Goal: Navigation & Orientation: Find specific page/section

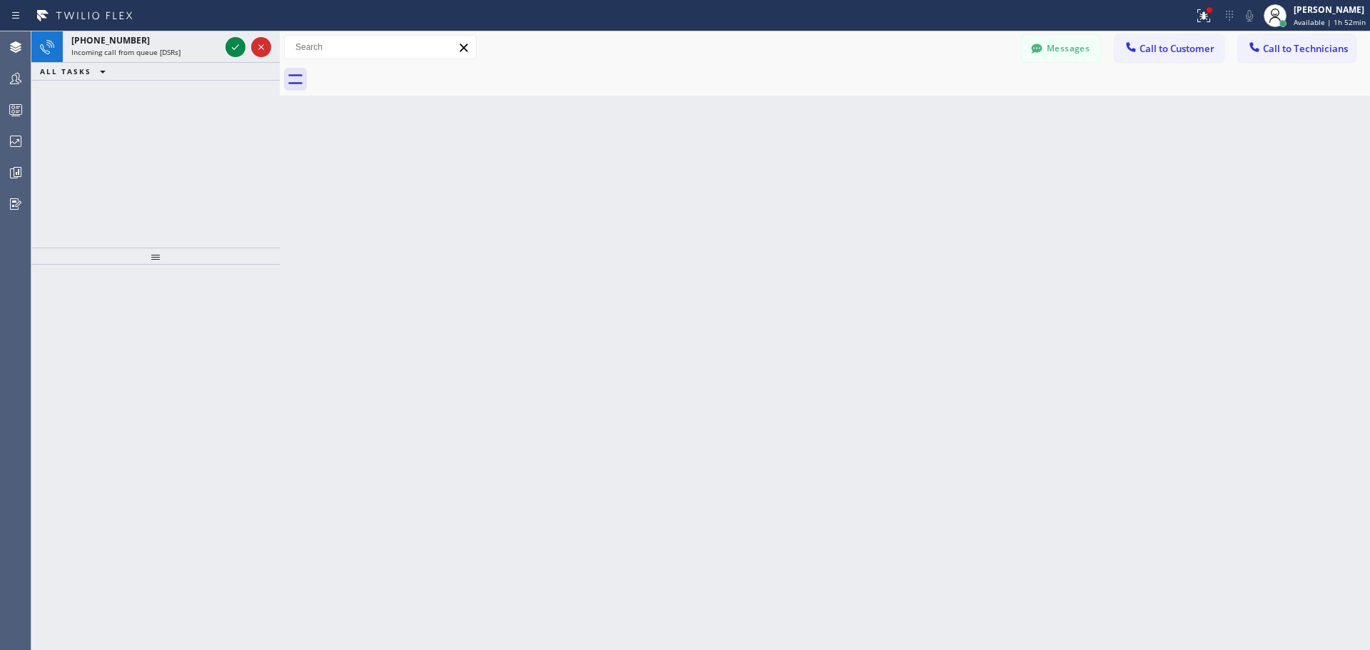
drag, startPoint x: 235, startPoint y: 46, endPoint x: 664, endPoint y: 380, distance: 543.5
click at [235, 46] on icon at bounding box center [235, 47] width 17 height 17
click at [233, 51] on icon at bounding box center [235, 47] width 17 height 17
click at [231, 47] on icon at bounding box center [235, 47] width 17 height 17
click at [241, 47] on icon at bounding box center [235, 47] width 17 height 17
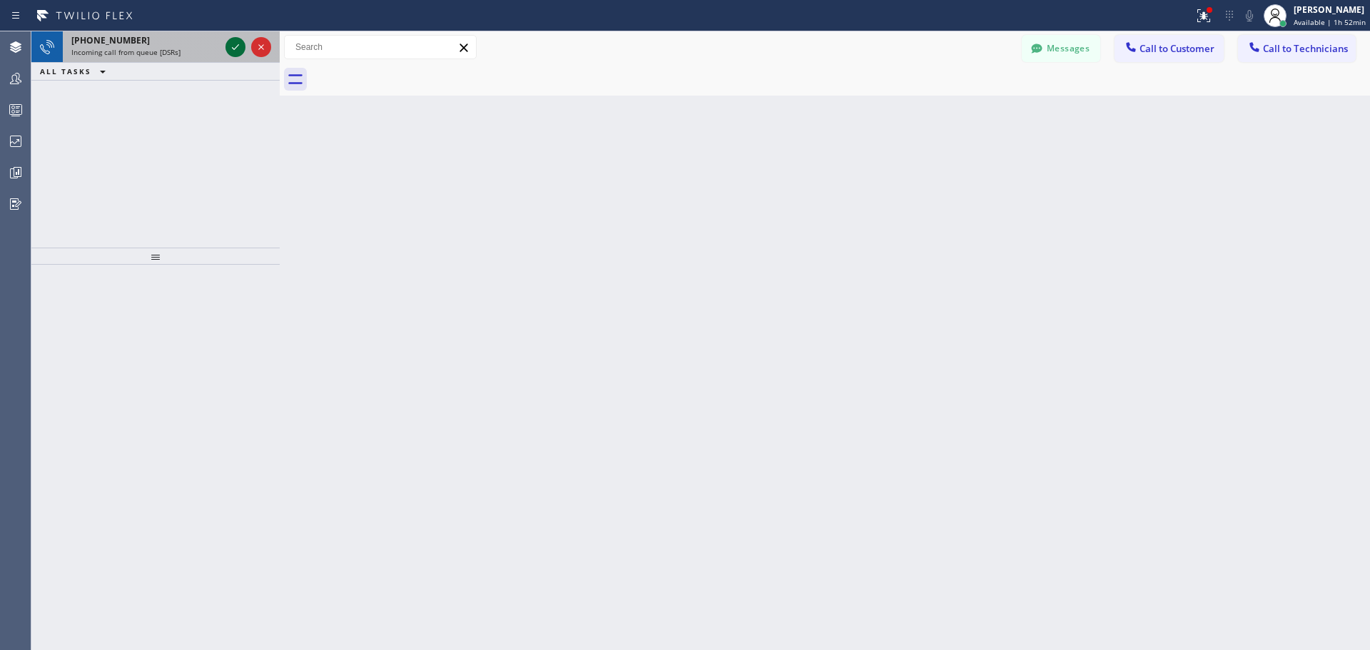
click at [241, 47] on icon at bounding box center [235, 47] width 17 height 17
click at [236, 48] on icon at bounding box center [235, 47] width 7 height 6
click at [235, 50] on icon at bounding box center [235, 47] width 17 height 17
click at [229, 51] on icon at bounding box center [235, 47] width 17 height 17
